Goal: Task Accomplishment & Management: Complete application form

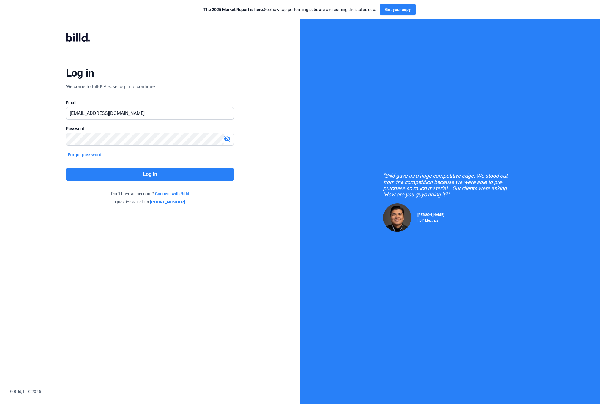
type input "accounts@buildianconstruction.com"
click at [88, 155] on button "Forgot password" at bounding box center [84, 154] width 37 height 7
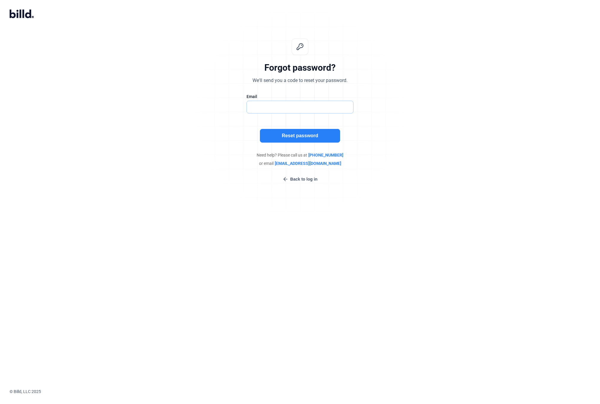
click at [269, 103] on input "text" at bounding box center [297, 107] width 100 height 12
type input "accounts@buildianconstruction.com"
click at [299, 136] on button "Reset password" at bounding box center [300, 136] width 80 height 14
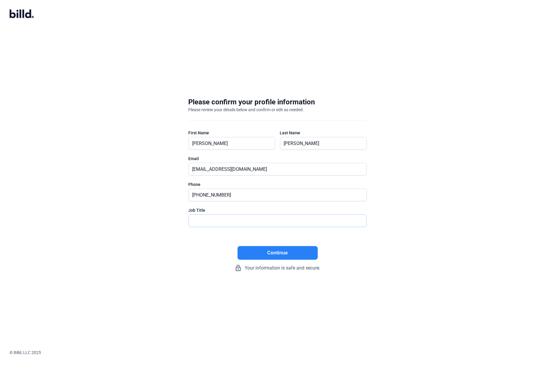
click at [251, 219] on input "text" at bounding box center [274, 221] width 171 height 12
type input "Controller"
click at [280, 254] on button "Continue" at bounding box center [277, 253] width 80 height 14
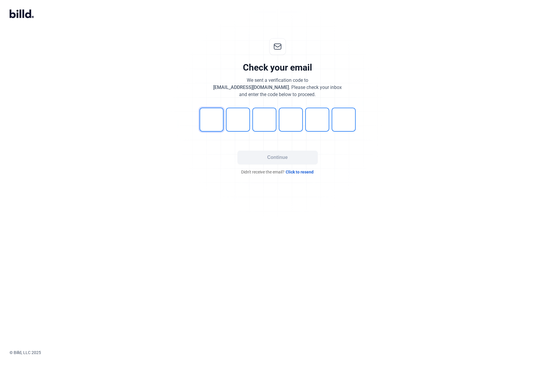
click at [207, 123] on input "tel" at bounding box center [211, 120] width 24 height 24
type input "3"
type input "6"
type input "9"
type input "0"
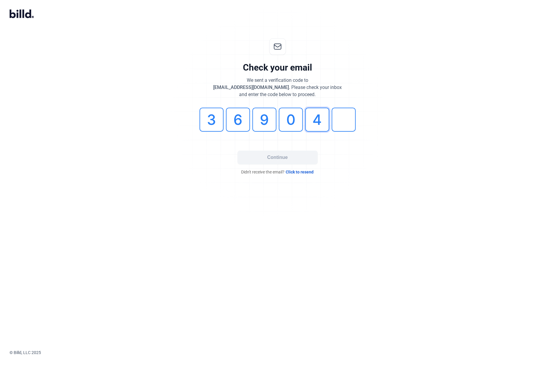
type input "4"
type input "3"
click at [257, 159] on button "Continue" at bounding box center [277, 158] width 80 height 14
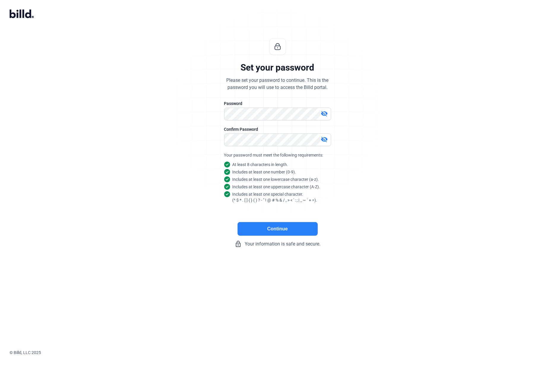
click at [273, 230] on button "Continue" at bounding box center [277, 229] width 80 height 14
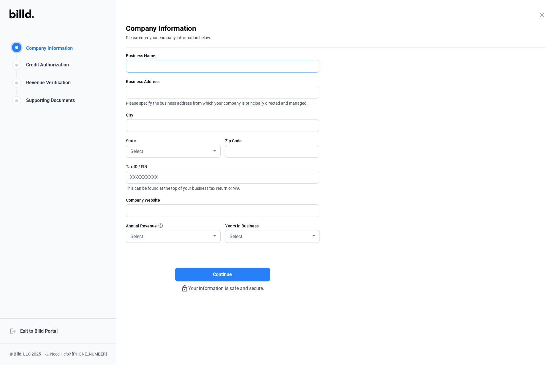
click at [144, 66] on input "text" at bounding box center [219, 66] width 186 height 12
type input "Buildian Construction Services, Inc."
type input "[STREET_ADDRESS][PERSON_NAME]"
type input "Conroe"
type input "77304"
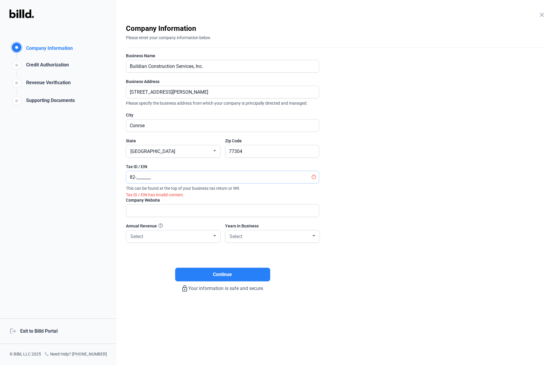
click at [142, 177] on input "82-_______" at bounding box center [219, 177] width 186 height 12
type input "[US_EMPLOYER_IDENTIFICATION_NUMBER]"
click at [179, 212] on input "text" at bounding box center [222, 211] width 193 height 12
type input "[DOMAIN_NAME]"
click at [178, 235] on div "Select" at bounding box center [170, 236] width 83 height 8
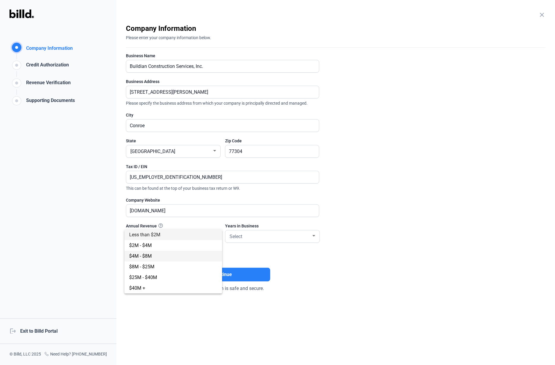
click at [159, 255] on span "$4M - $8M" at bounding box center [173, 256] width 88 height 11
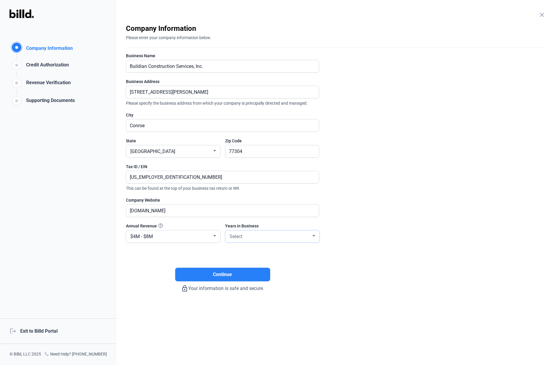
click at [250, 238] on div "Select" at bounding box center [269, 236] width 83 height 8
click at [254, 268] on span "6 - 10 Years" at bounding box center [272, 267] width 88 height 11
click at [207, 275] on button "Continue" at bounding box center [222, 275] width 95 height 14
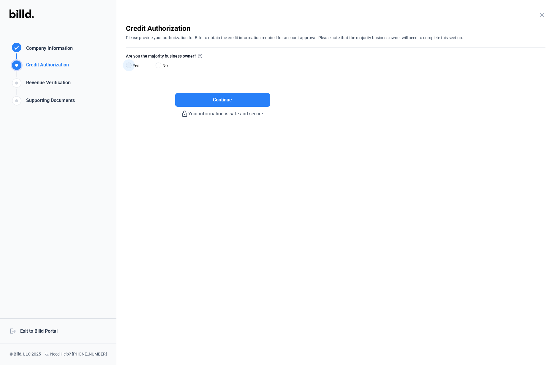
click at [129, 66] on span at bounding box center [129, 66] width 6 height 6
click at [129, 66] on input "Yes" at bounding box center [128, 66] width 4 height 4
radio input "true"
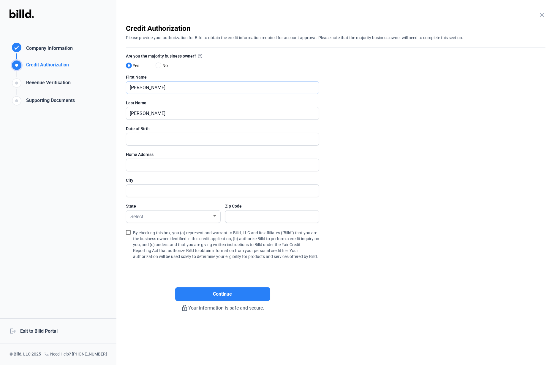
drag, startPoint x: 156, startPoint y: 89, endPoint x: 105, endPoint y: 96, distance: 50.9
click at [105, 96] on div "Credit Authorization Company Information Credit Authorization Revenue Verificat…" at bounding box center [277, 182] width 555 height 365
type input "[PERSON_NAME]"
type input "[DATE]"
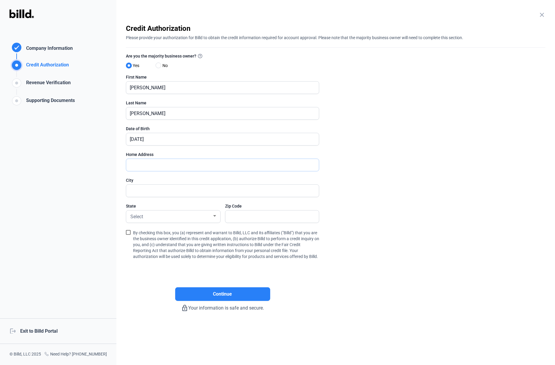
click at [142, 164] on input "text" at bounding box center [222, 165] width 193 height 12
type input "[STREET_ADDRESS]"
type input "Conroe"
type input "77304"
click at [128, 233] on span at bounding box center [128, 232] width 5 height 5
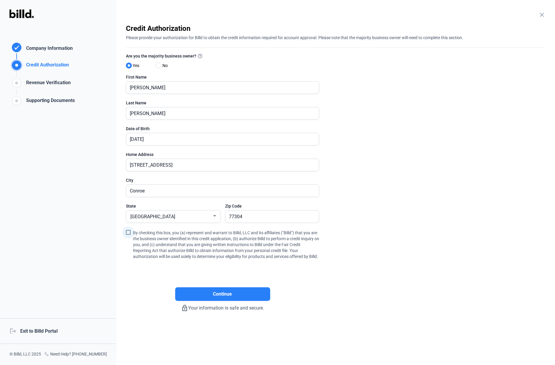
click at [0, 0] on input "By checking this box, you (a) represent and warrant to Billd, LLC and its affil…" at bounding box center [0, 0] width 0 height 0
click at [211, 301] on button "Continue" at bounding box center [222, 295] width 95 height 14
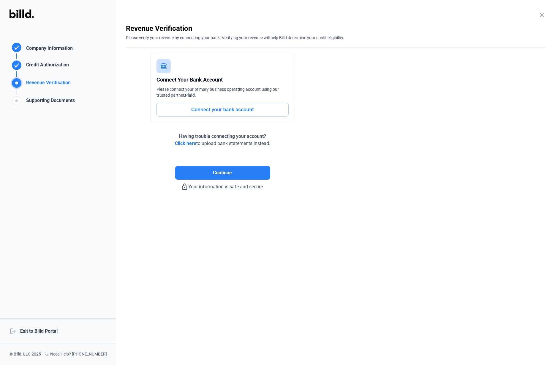
click at [217, 110] on button "Connect your bank account" at bounding box center [222, 110] width 132 height 14
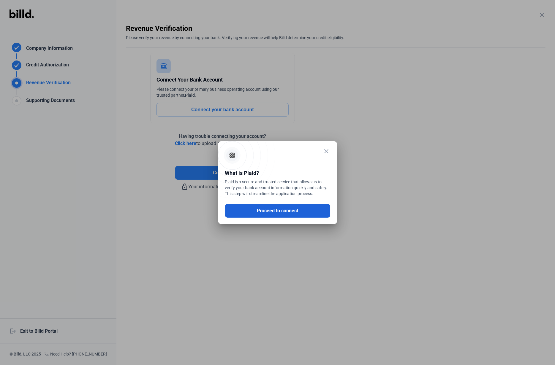
click at [262, 212] on button "Proceed to connect" at bounding box center [277, 211] width 105 height 14
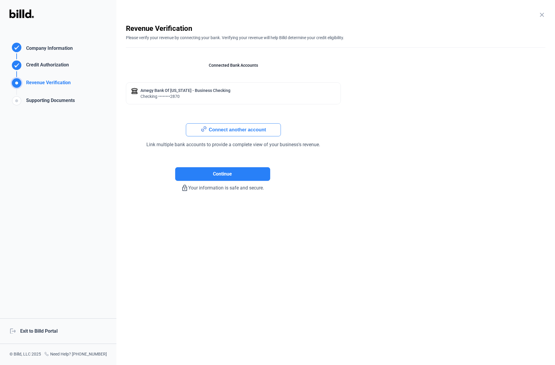
click at [232, 129] on button "Connect another account" at bounding box center [233, 129] width 95 height 13
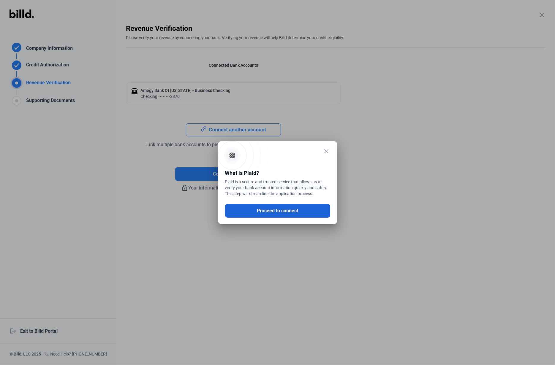
click at [270, 209] on button "Proceed to connect" at bounding box center [277, 211] width 105 height 14
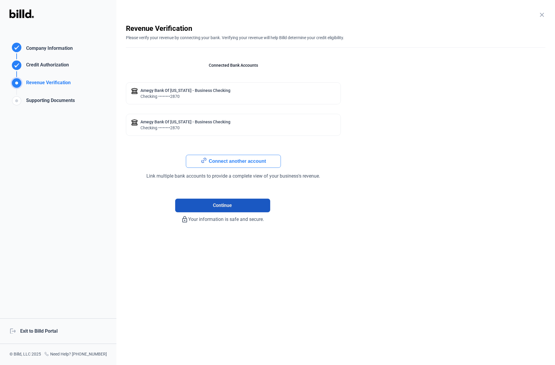
click at [214, 205] on span "Continue" at bounding box center [222, 205] width 19 height 7
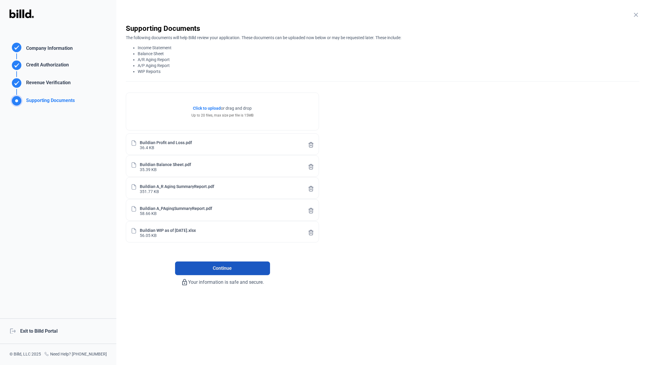
click at [228, 268] on span "Continue" at bounding box center [222, 268] width 19 height 7
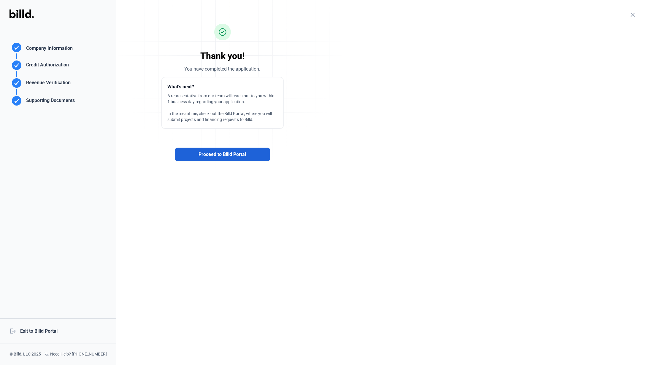
click at [222, 155] on span "Proceed to Billd Portal" at bounding box center [222, 154] width 47 height 7
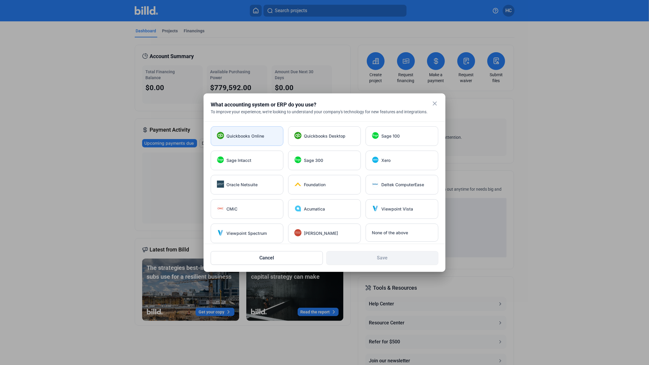
click at [269, 133] on div "Quickbooks Online" at bounding box center [252, 136] width 51 height 6
click at [375, 259] on button "Save" at bounding box center [383, 258] width 112 height 14
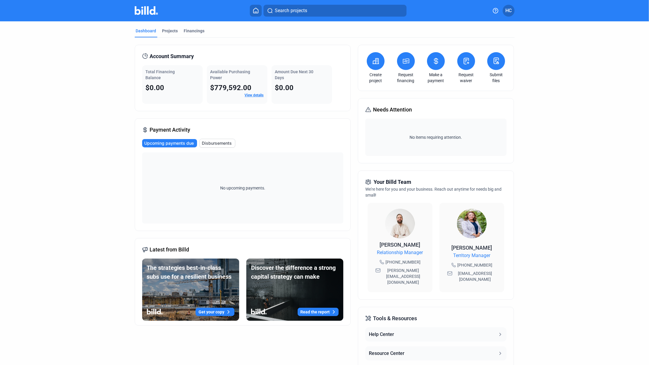
click at [509, 11] on span "HC" at bounding box center [509, 10] width 6 height 7
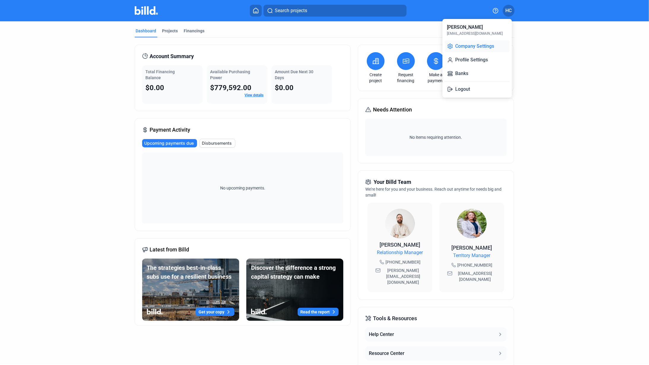
click at [469, 45] on button "Company Settings" at bounding box center [477, 46] width 65 height 12
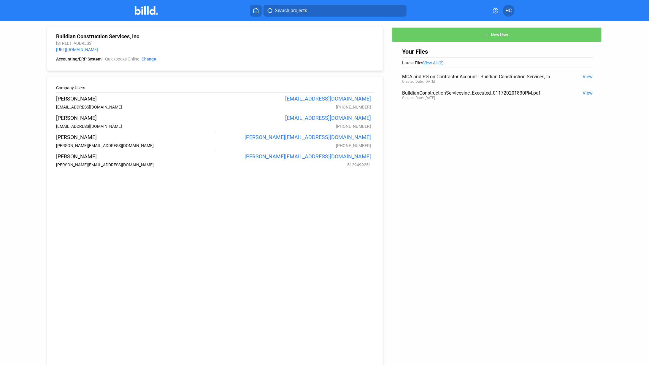
click at [509, 10] on span "HC" at bounding box center [509, 10] width 6 height 7
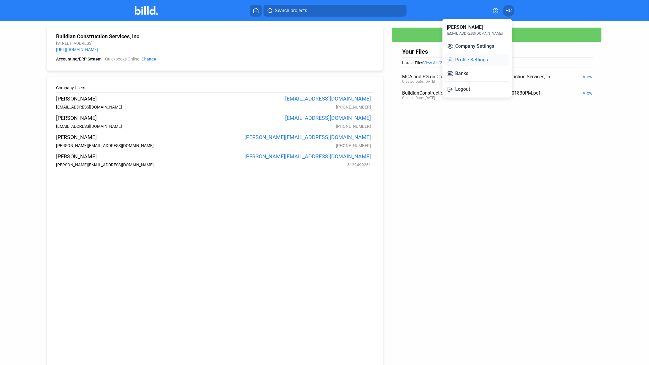
click at [482, 59] on button "Profile Settings" at bounding box center [477, 60] width 65 height 12
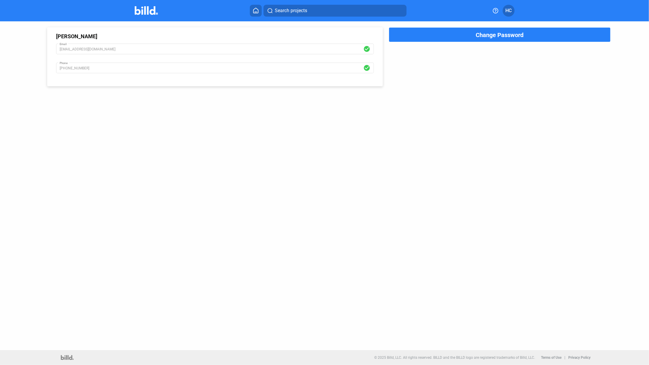
click at [510, 9] on span "HC" at bounding box center [509, 10] width 6 height 7
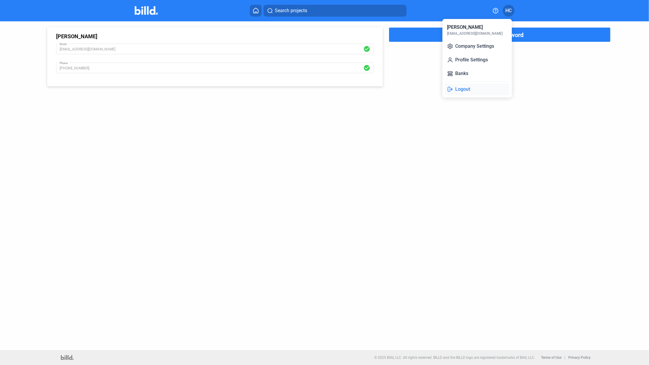
click at [460, 91] on button "Logout" at bounding box center [477, 89] width 65 height 12
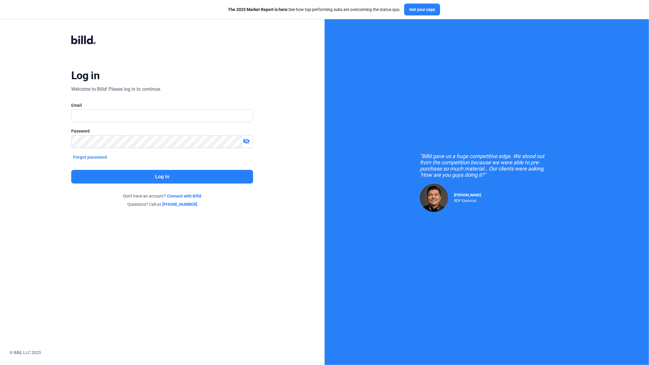
click at [313, 202] on div "Log in Welcome to Billd! Please log in to continue. Email Password visibility_o…" at bounding box center [162, 121] width 325 height 243
click at [172, 115] on input "text" at bounding box center [162, 116] width 181 height 12
type input "[EMAIL_ADDRESS][DOMAIN_NAME]"
click at [161, 176] on button "Log in" at bounding box center [162, 177] width 182 height 14
